Goal: Task Accomplishment & Management: Use online tool/utility

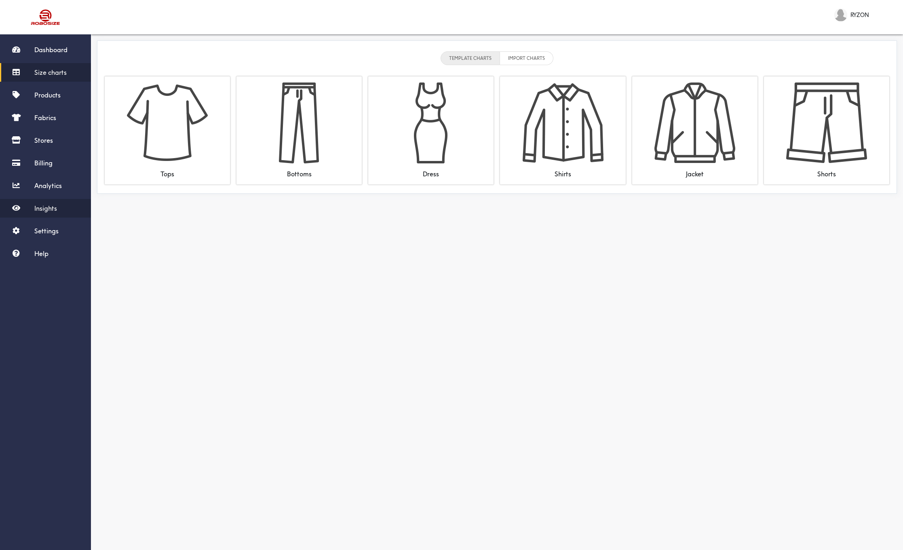
click at [55, 209] on span "Insights" at bounding box center [45, 208] width 23 height 8
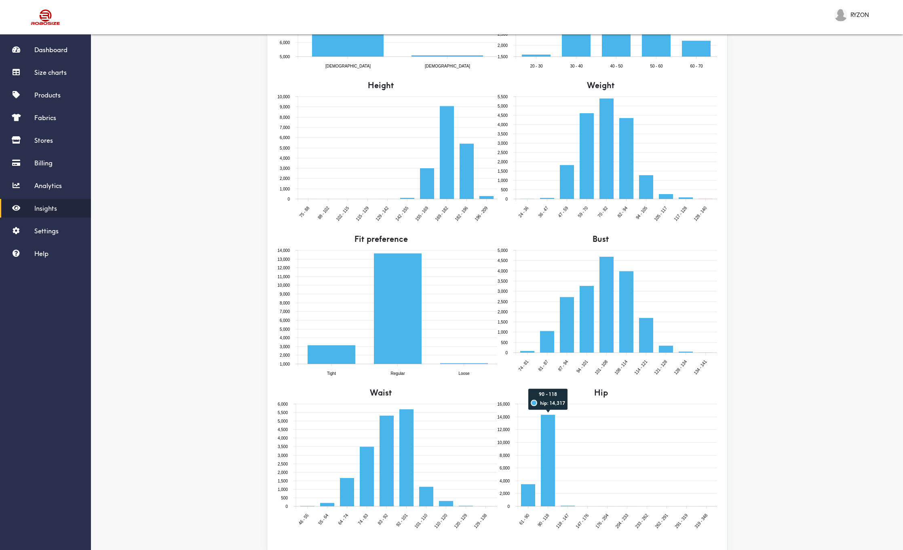
scroll to position [166, 0]
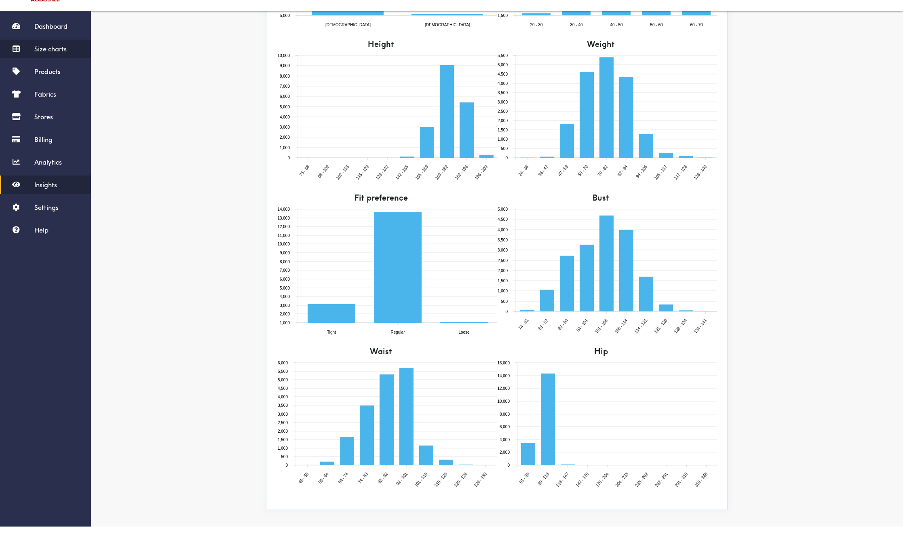
click at [53, 68] on span "Size charts" at bounding box center [50, 72] width 32 height 8
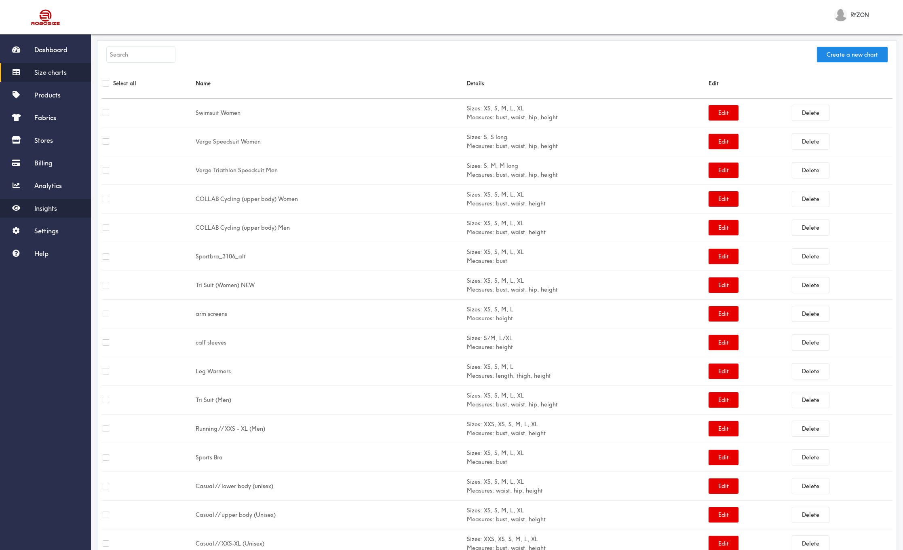
click at [53, 209] on span "Insights" at bounding box center [45, 208] width 23 height 8
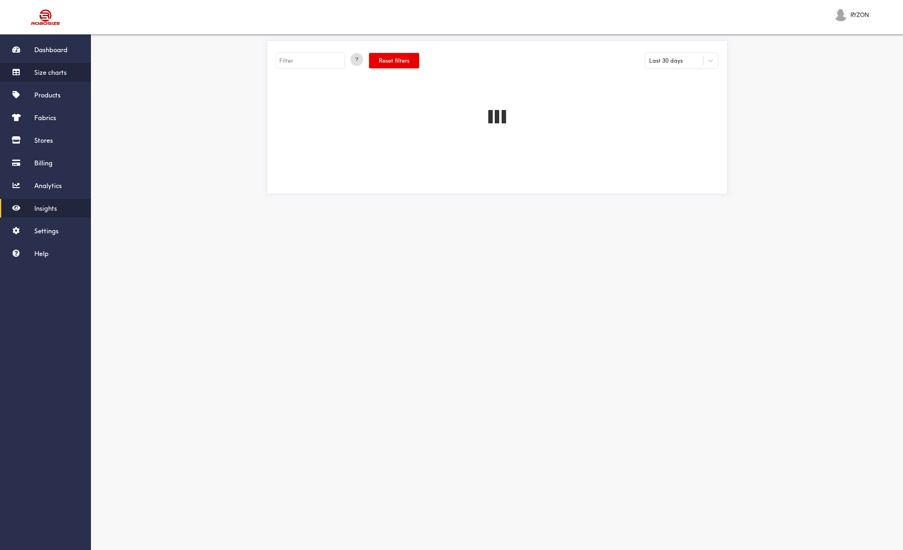
click at [53, 76] on span "Size charts" at bounding box center [50, 72] width 32 height 8
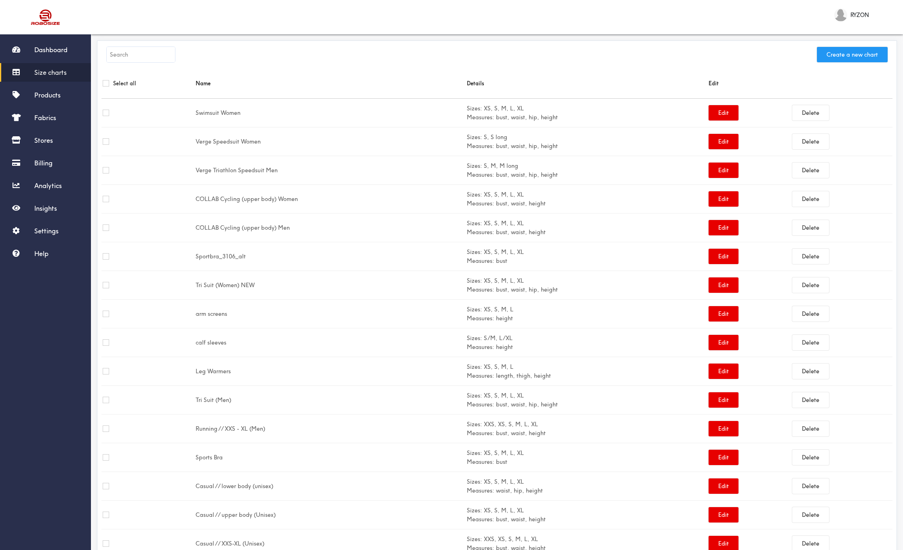
click at [837, 53] on button "Create a new chart" at bounding box center [852, 54] width 71 height 15
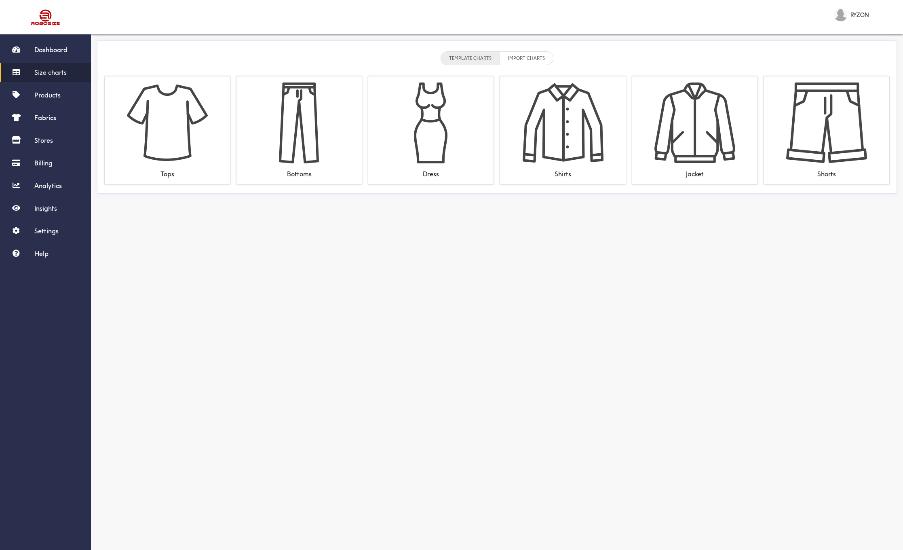
click at [523, 59] on li "IMPORT CHARTS" at bounding box center [526, 58] width 53 height 14
